Goal: Navigation & Orientation: Find specific page/section

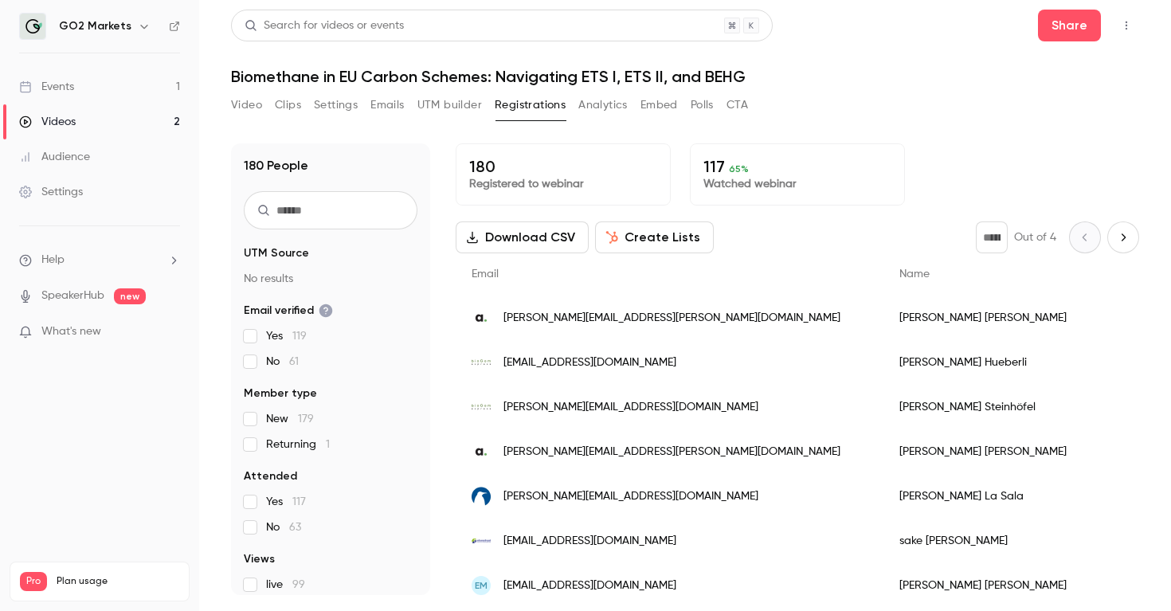
click at [54, 153] on div "Audience" at bounding box center [54, 157] width 71 height 16
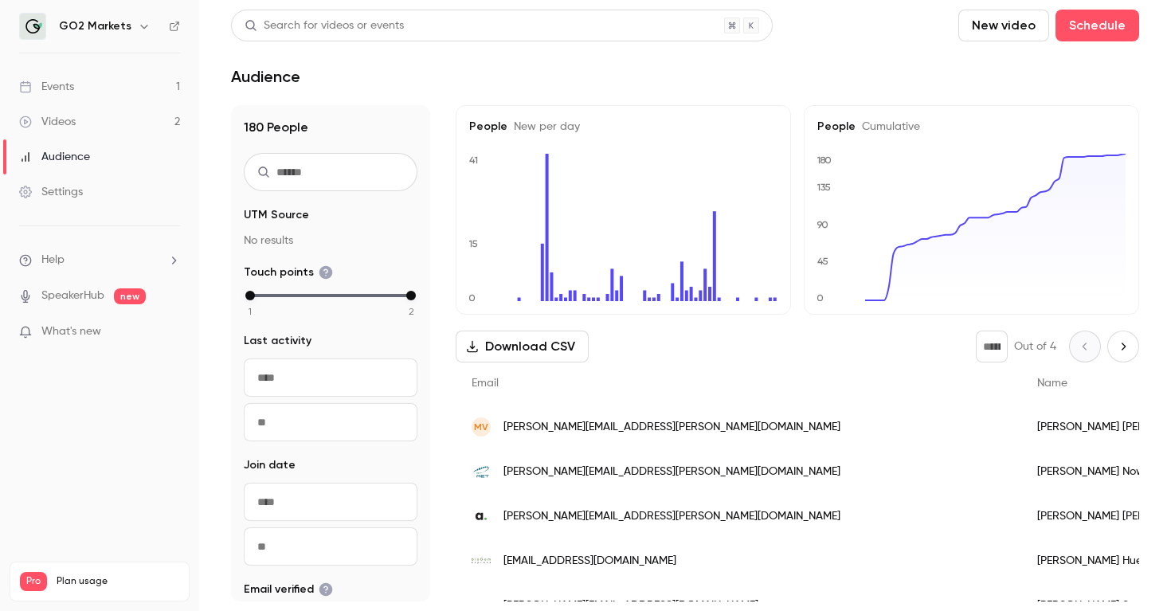
click at [96, 94] on link "Events 1" at bounding box center [99, 86] width 199 height 35
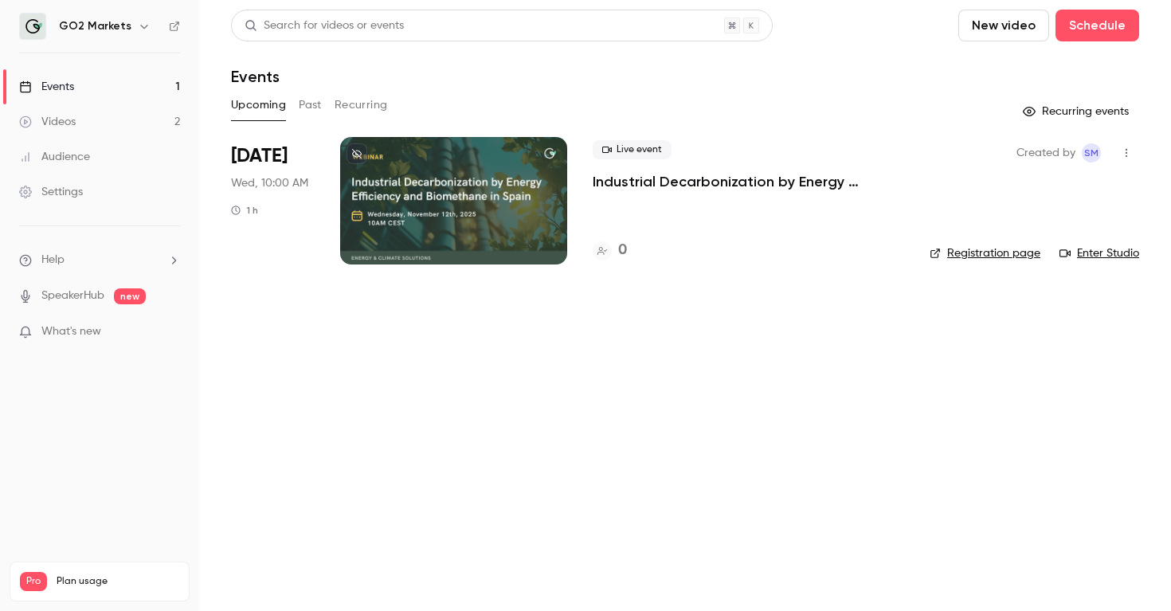
click at [702, 184] on p "Industrial Decarbonization by Energy Efficiency and Biomethane in [GEOGRAPHIC_D…" at bounding box center [748, 181] width 311 height 19
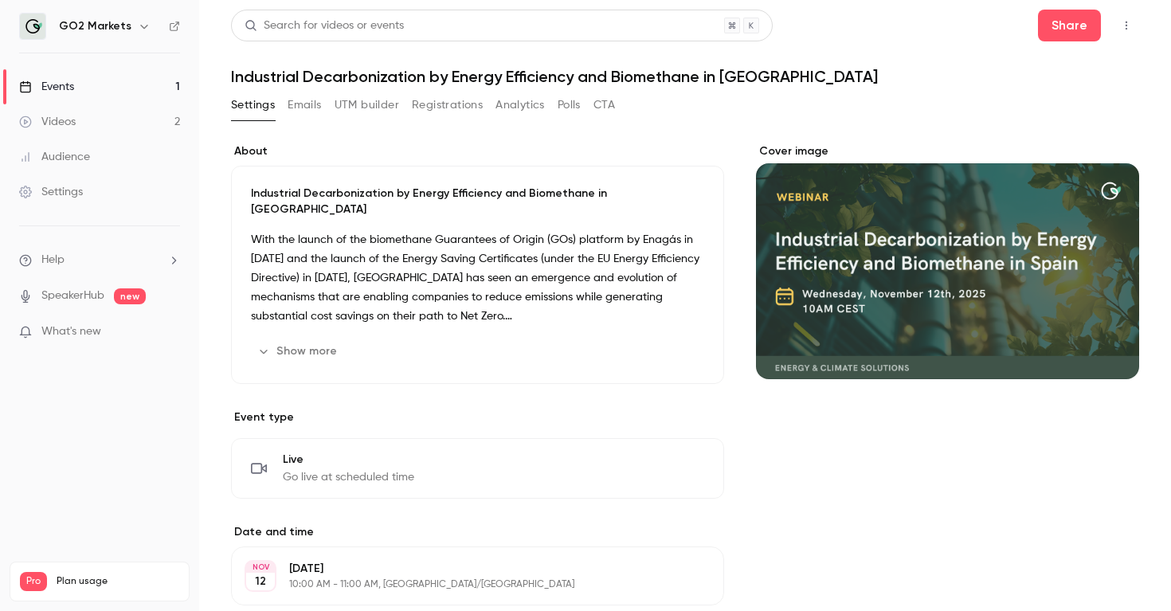
click at [310, 339] on button "Show more" at bounding box center [299, 351] width 96 height 25
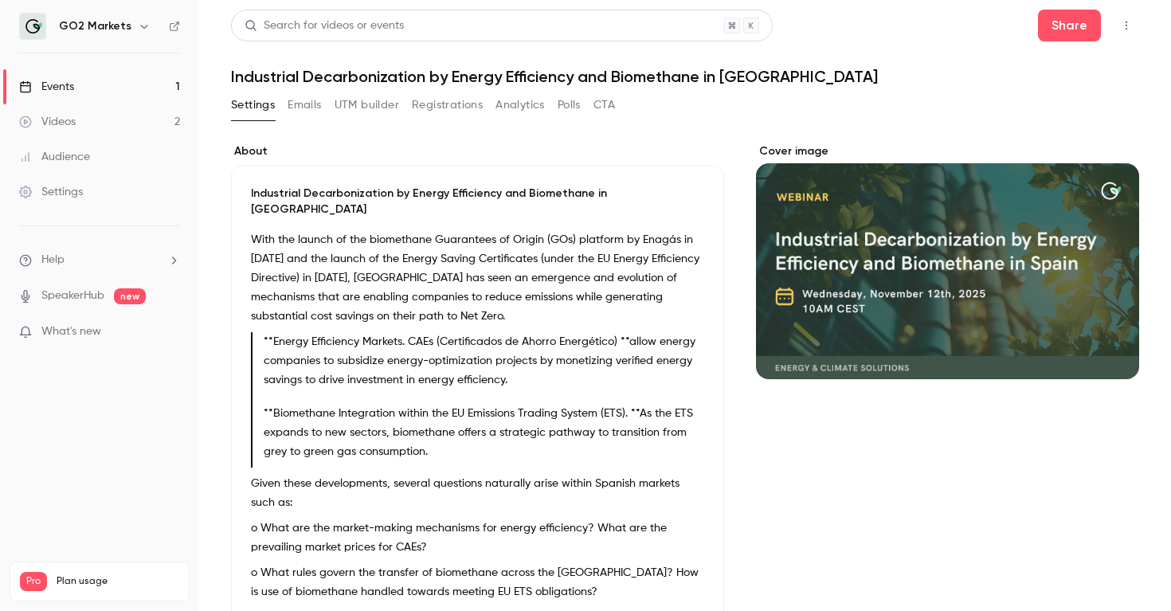
click at [303, 108] on button "Emails" at bounding box center [304, 104] width 33 height 25
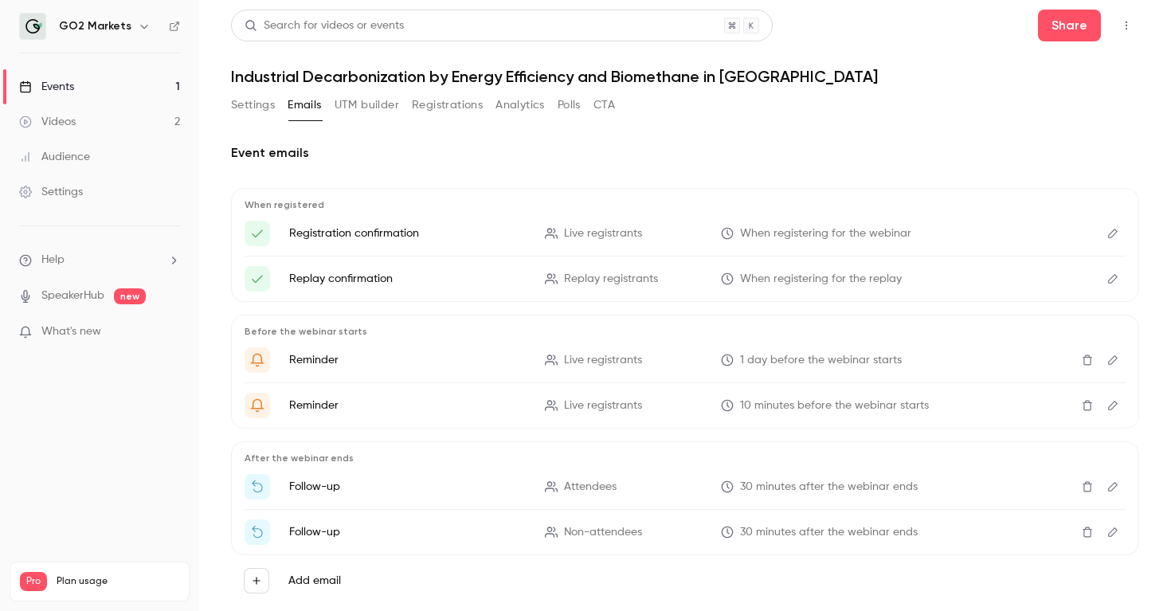
click at [354, 112] on button "UTM builder" at bounding box center [367, 104] width 65 height 25
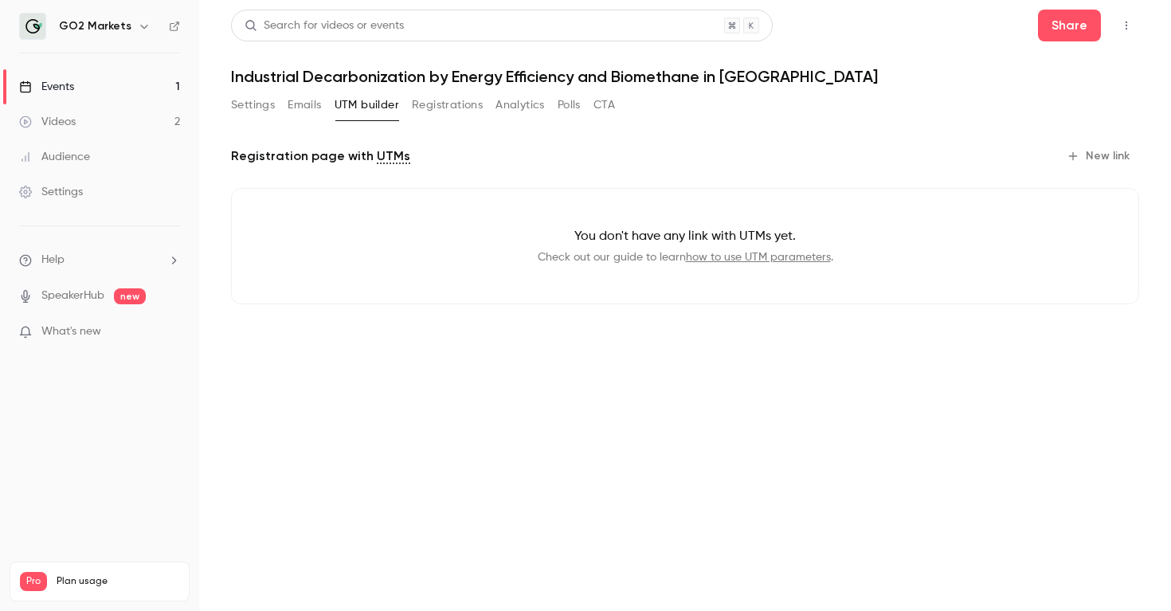
click at [421, 103] on button "Registrations" at bounding box center [447, 104] width 71 height 25
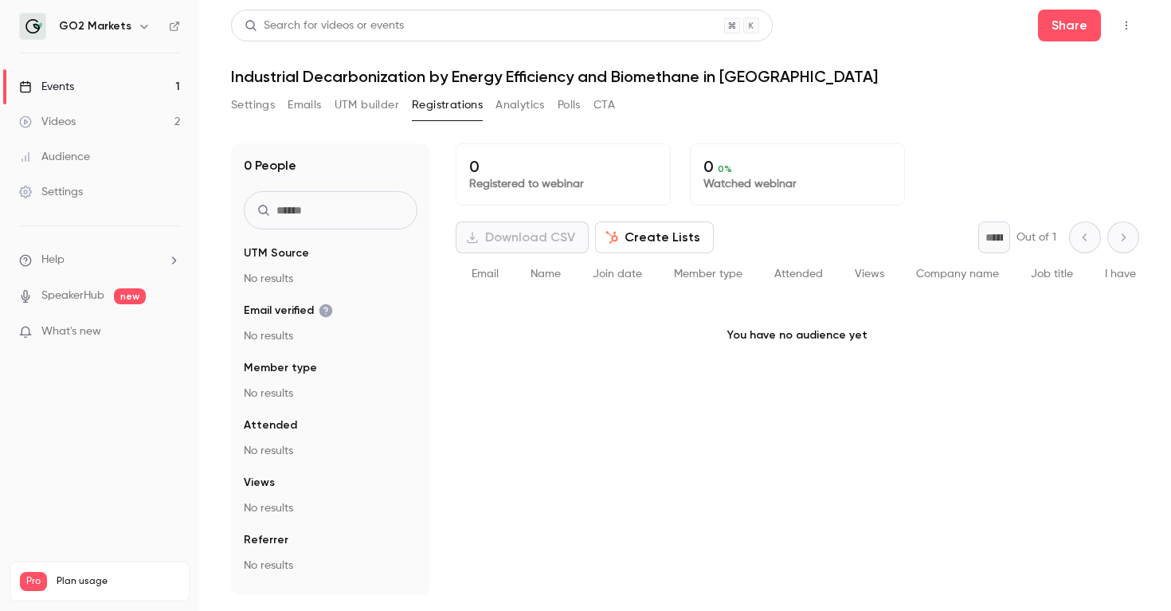
click at [255, 105] on button "Settings" at bounding box center [253, 104] width 44 height 25
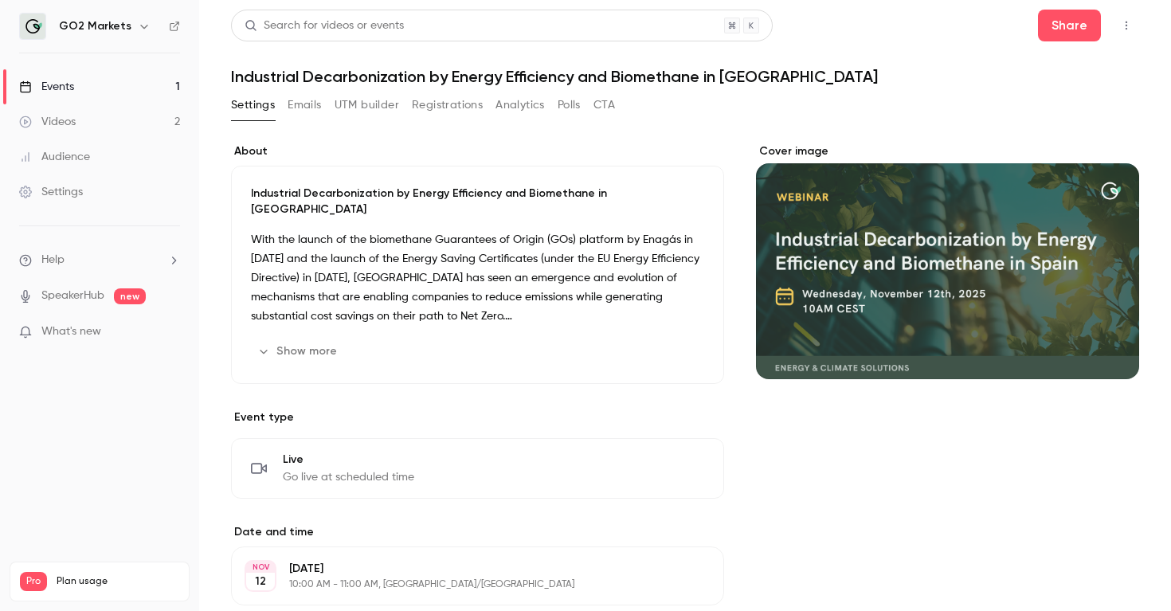
click at [76, 153] on div "Audience" at bounding box center [54, 157] width 71 height 16
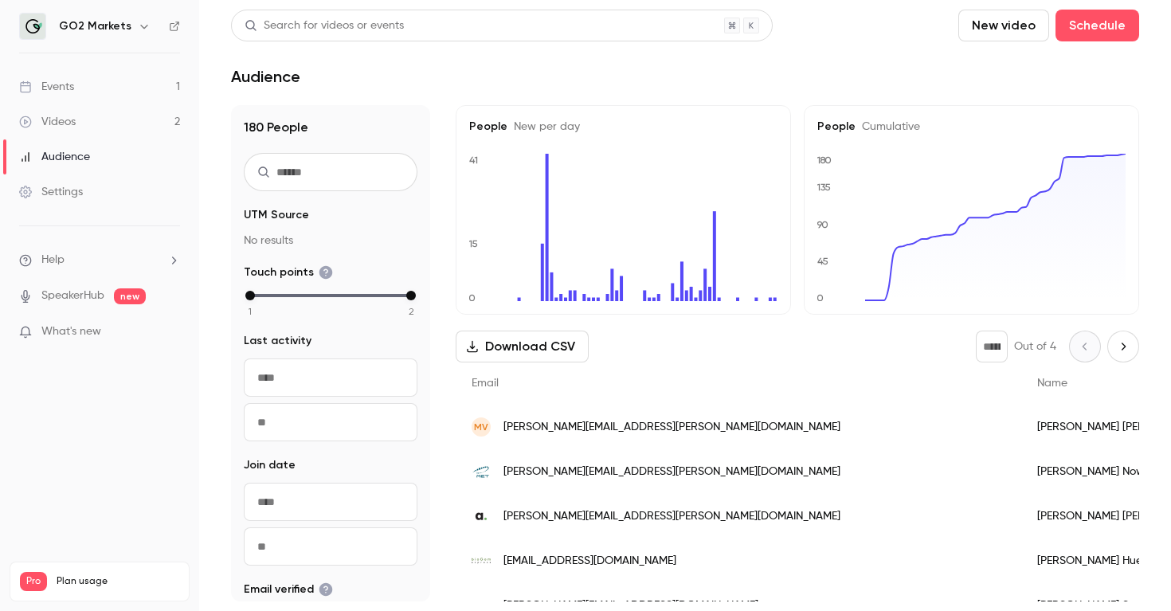
click at [85, 196] on link "Settings" at bounding box center [99, 191] width 199 height 35
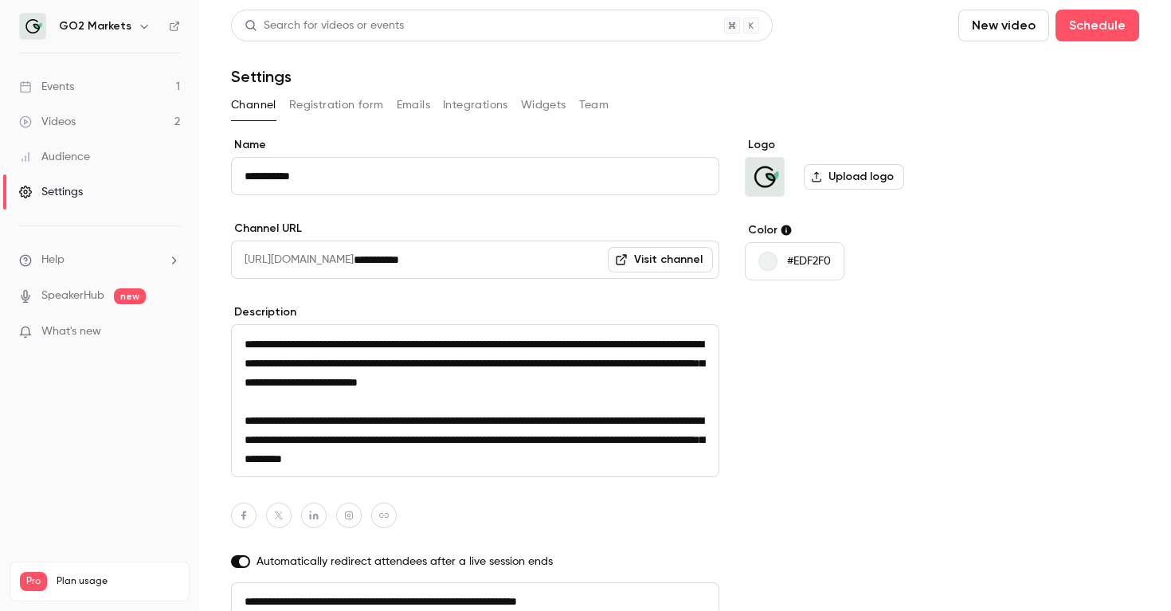
scroll to position [10, 0]
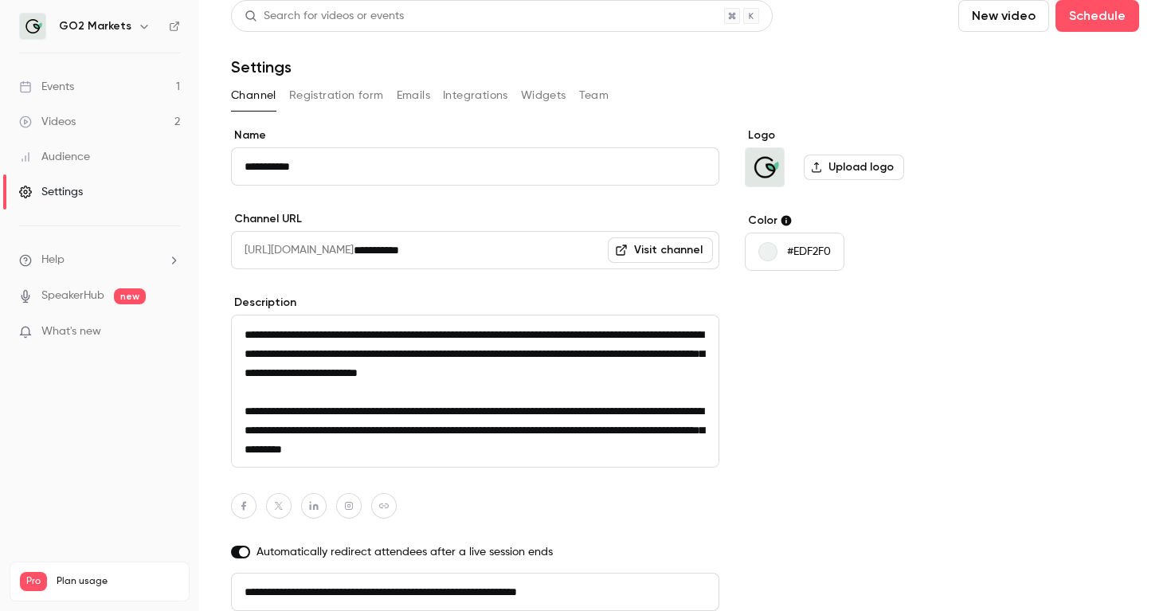
click at [65, 153] on div "Audience" at bounding box center [54, 157] width 71 height 16
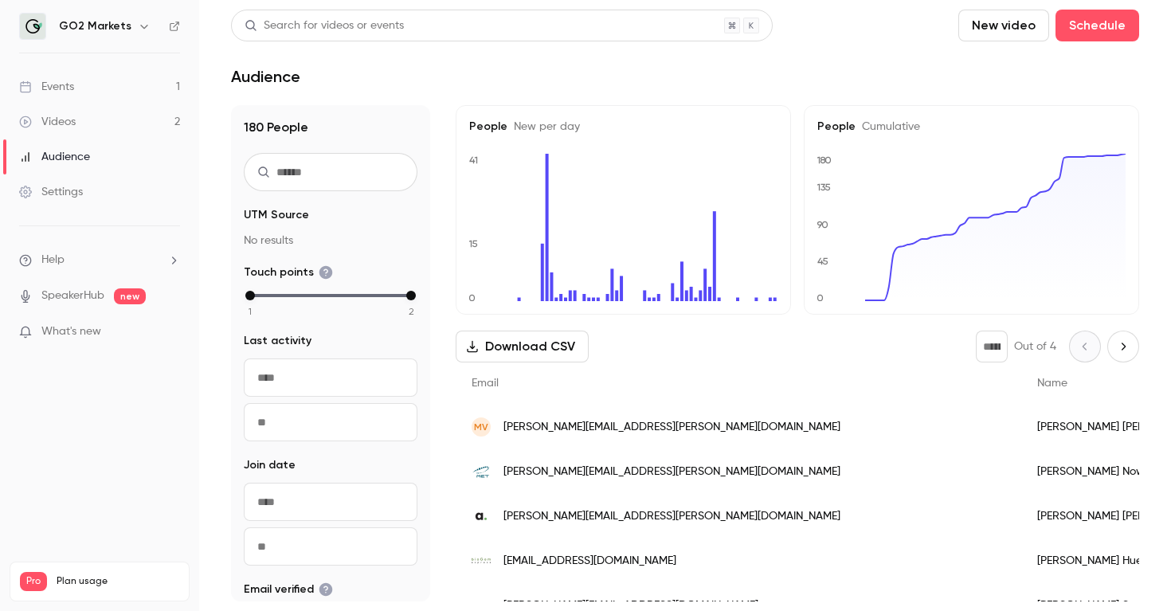
click at [68, 296] on link "SpeakerHub" at bounding box center [72, 296] width 63 height 17
click at [86, 328] on span "What's new" at bounding box center [71, 331] width 60 height 17
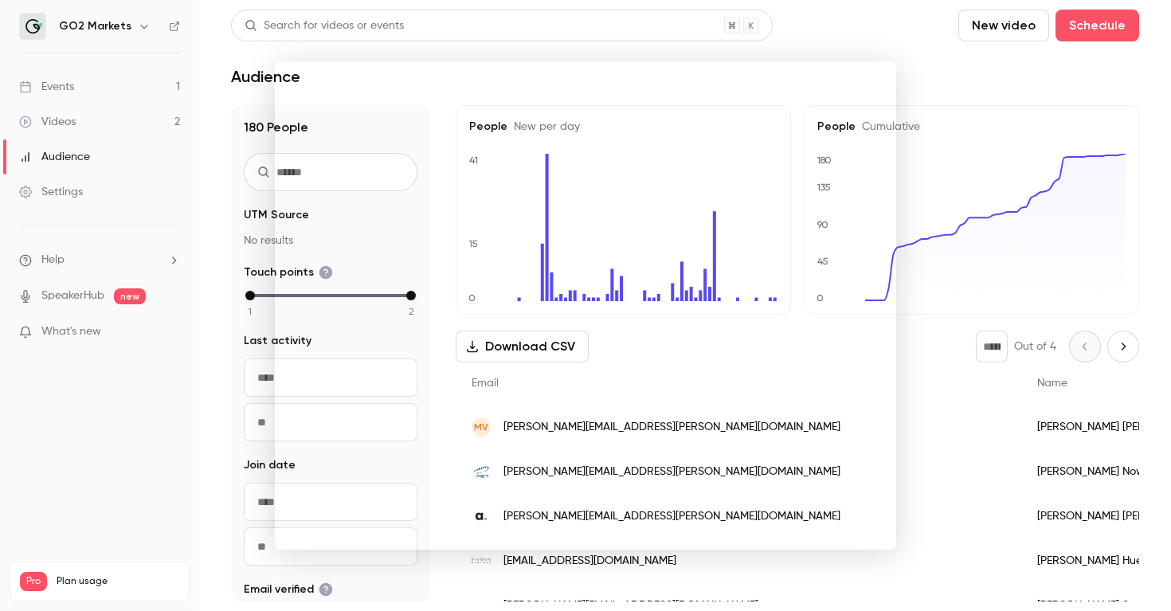
click at [941, 68] on div at bounding box center [585, 305] width 1171 height 611
